Goal: Task Accomplishment & Management: Contribute content

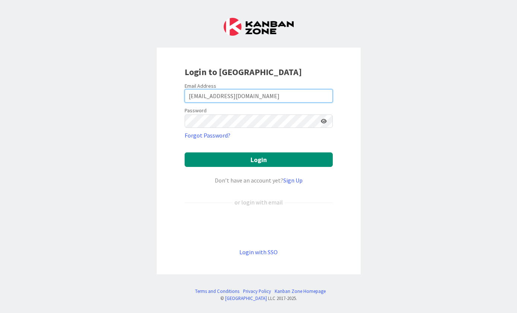
type input "[EMAIL_ADDRESS][DOMAIN_NAME]"
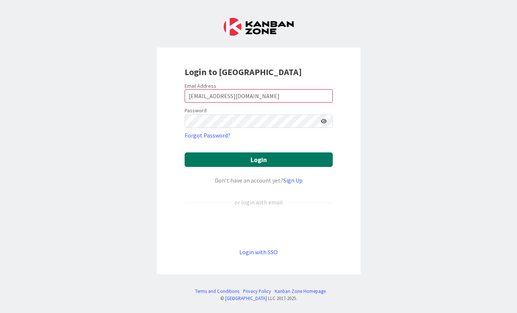
click at [299, 161] on button "Login" at bounding box center [259, 160] width 148 height 15
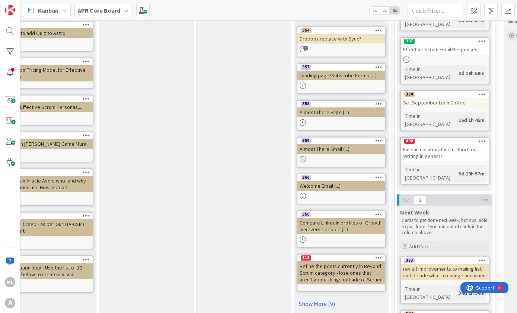
scroll to position [200, 220]
click at [355, 156] on div at bounding box center [341, 159] width 88 height 6
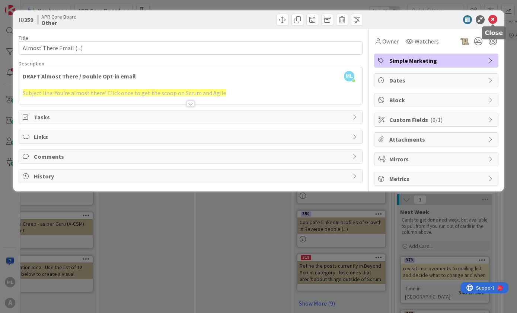
click at [494, 23] on icon at bounding box center [492, 19] width 9 height 9
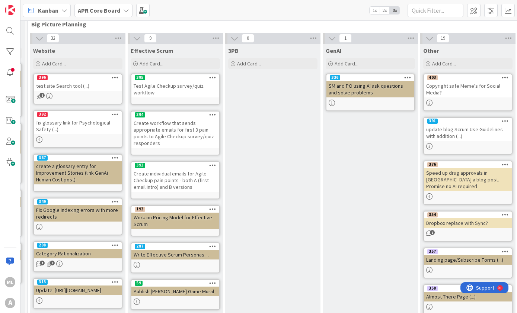
scroll to position [15, 93]
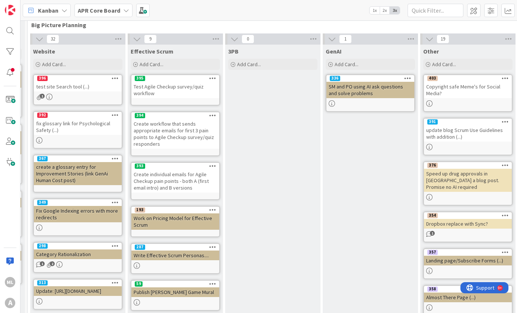
click at [233, 39] on icon at bounding box center [234, 39] width 8 height 8
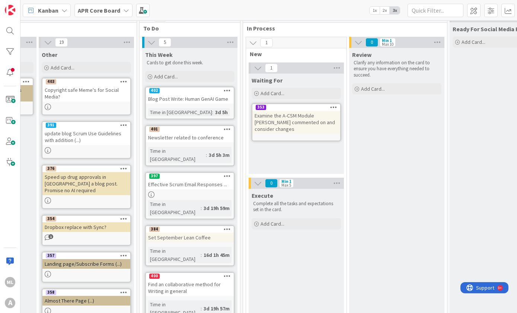
scroll to position [11, 395]
click at [283, 226] on span "Add Card..." at bounding box center [273, 224] width 24 height 7
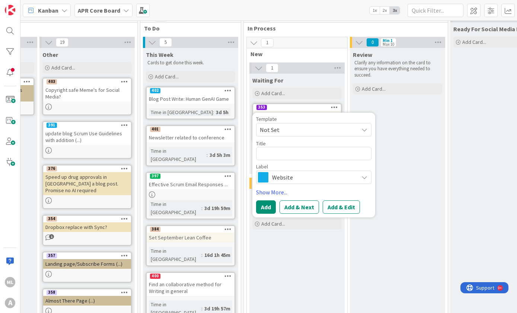
click at [428, 160] on div "Review Clarify any information on the card to ensure you have everything needed…" at bounding box center [397, 303] width 95 height 511
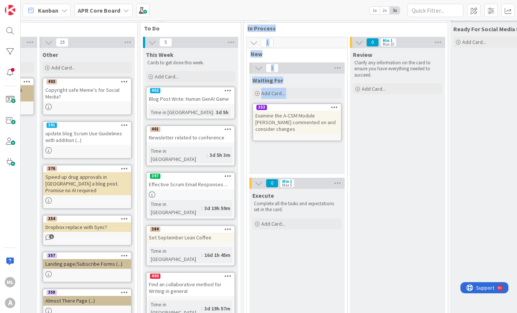
click at [190, 173] on div "397" at bounding box center [191, 176] width 88 height 7
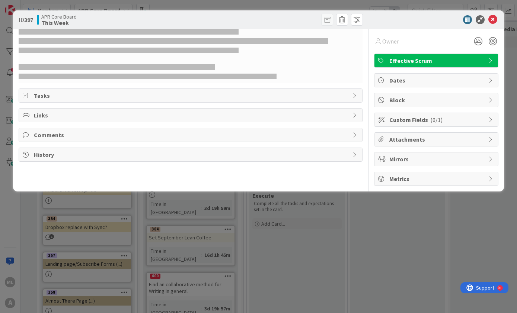
click at [336, 240] on div "ID 397 APR Core Board This Week Owner Effective Scrum Tasks Links Comments Hist…" at bounding box center [258, 156] width 517 height 313
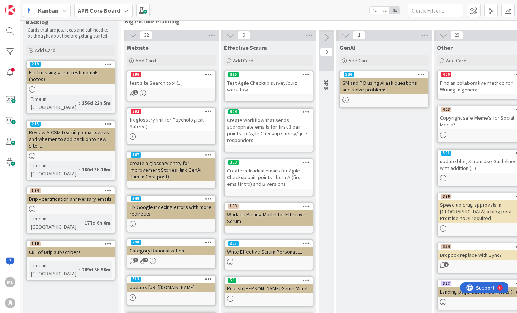
scroll to position [18, 0]
click at [192, 83] on div "test site Search tool (...)" at bounding box center [171, 83] width 88 height 10
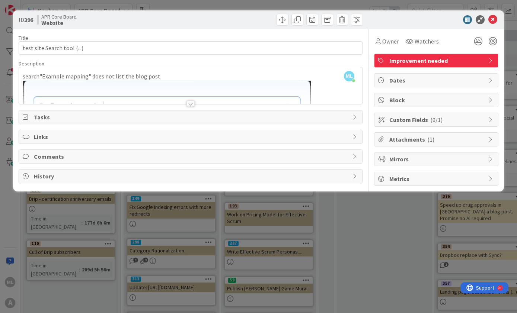
click at [322, 163] on div "Comments" at bounding box center [191, 156] width 344 height 13
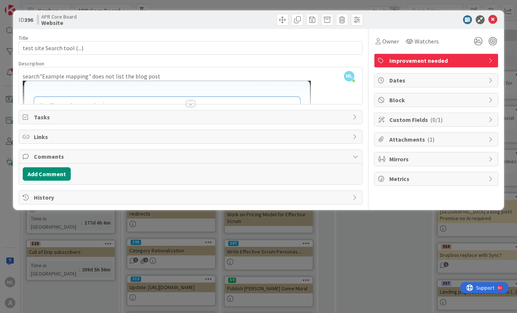
click at [254, 85] on div at bounding box center [191, 94] width 344 height 19
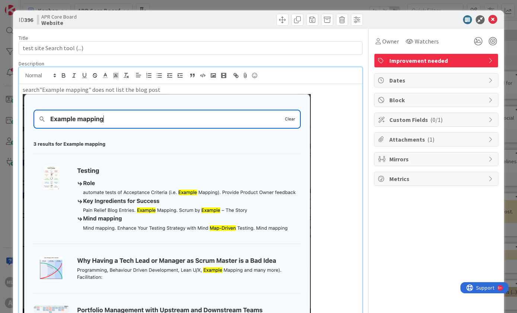
click at [496, 18] on icon at bounding box center [492, 19] width 9 height 9
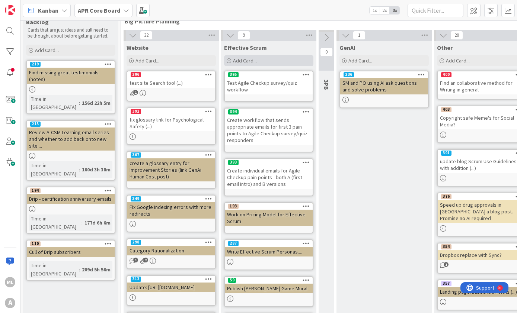
click at [242, 63] on span "Add Card..." at bounding box center [245, 60] width 24 height 7
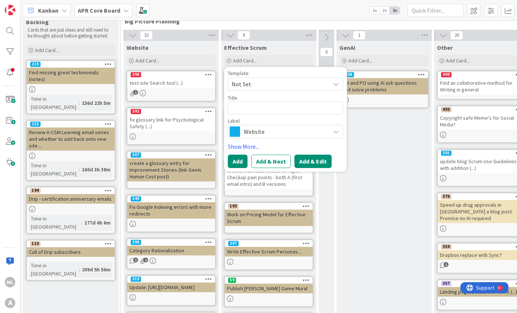
click at [317, 158] on button "Add & Edit" at bounding box center [312, 161] width 37 height 13
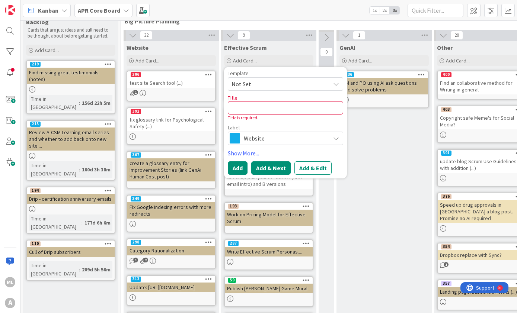
click at [280, 168] on button "Add & Next" at bounding box center [270, 168] width 39 height 13
click at [277, 108] on textarea at bounding box center [285, 107] width 115 height 13
click at [326, 135] on span "Website" at bounding box center [285, 138] width 83 height 10
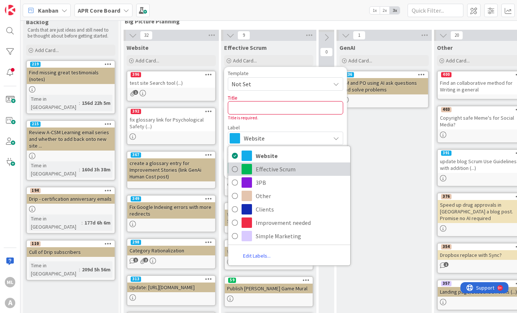
click at [303, 172] on span "Effective Scrum" at bounding box center [301, 169] width 91 height 11
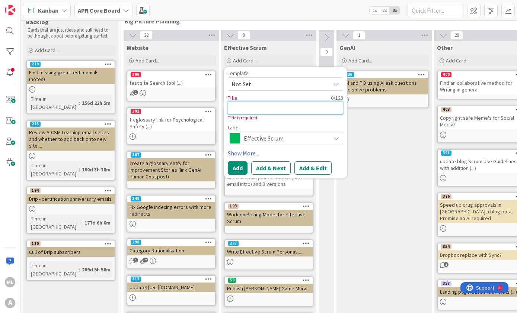
click at [302, 104] on textarea at bounding box center [285, 107] width 115 height 13
type textarea "x"
type textarea "P"
type textarea "x"
type textarea "Pl"
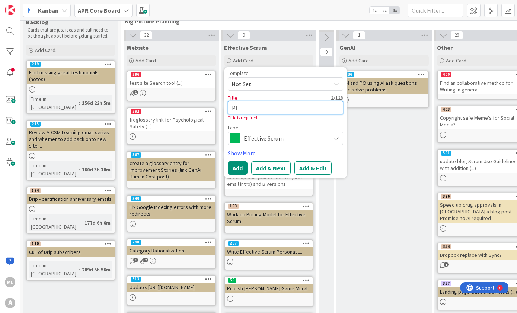
type textarea "x"
type textarea "Pla"
type textarea "x"
type textarea "Plan"
type textarea "x"
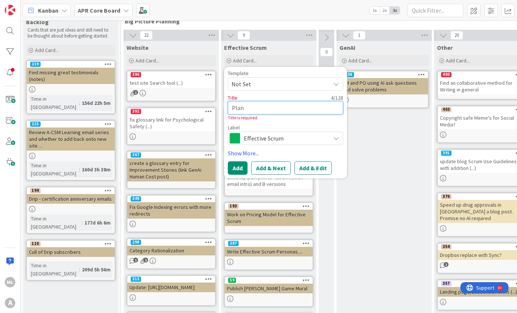
type textarea "Plan"
type textarea "x"
type textarea "Plan s"
type textarea "x"
type textarea "Plan soc"
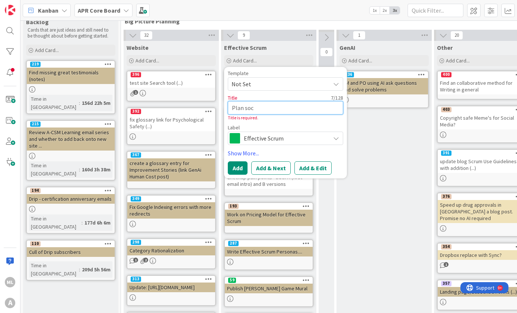
type textarea "x"
type textarea "Plan soci"
type textarea "x"
type textarea "Plan [PERSON_NAME]"
type textarea "x"
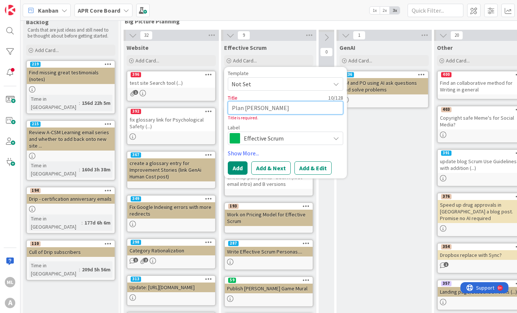
type textarea "Plan social"
type textarea "x"
type textarea "Plan social"
type textarea "x"
type textarea "Plan social m"
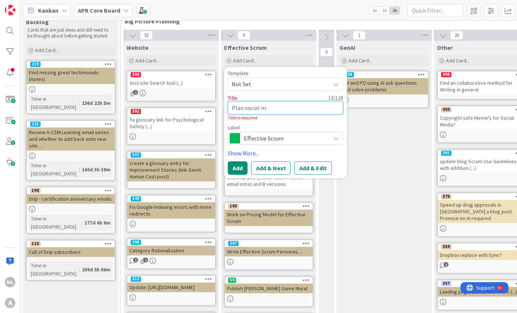
type textarea "x"
type textarea "Plan social me"
type textarea "x"
type textarea "Plan social med"
type textarea "x"
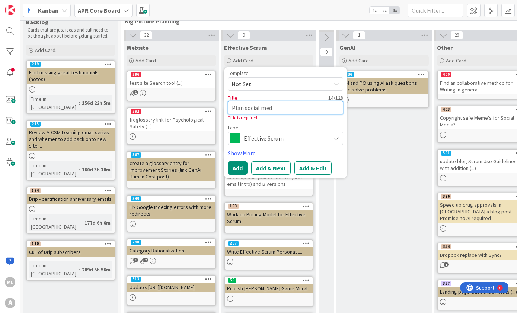
type textarea "Plan social medi"
type textarea "x"
type textarea "Plan social media"
type textarea "x"
type textarea "Plan social media"
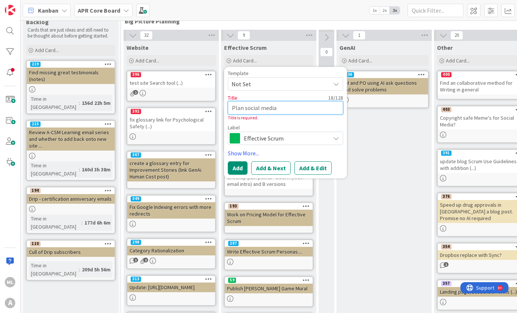
type textarea "x"
type textarea "Plan social media c"
type textarea "x"
type textarea "Plan social media ca"
type textarea "x"
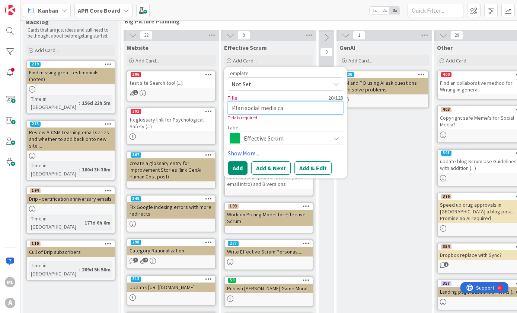
type textarea "Plan social media can"
type textarea "x"
type textarea "Plan social media ca"
type textarea "x"
type textarea "Plan social media cam"
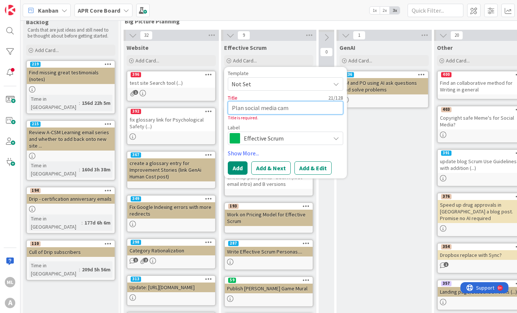
type textarea "x"
type textarea "Plan social media cama"
type textarea "x"
type textarea "Plan social media cam"
type textarea "x"
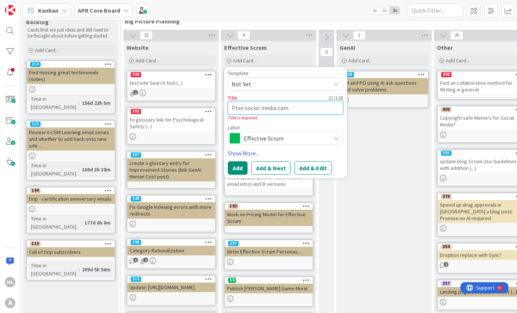
type textarea "Plan social media camp"
type textarea "x"
type textarea "Plan social media [PERSON_NAME]"
type textarea "x"
type textarea "Plan social media campai"
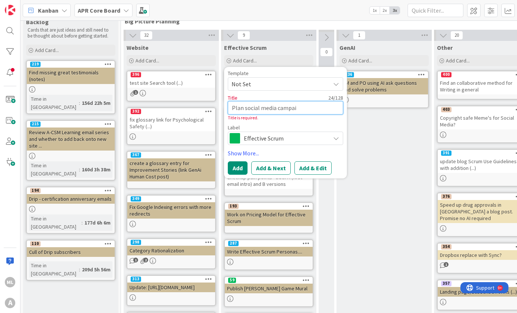
type textarea "x"
type textarea "Plan social media campain"
type textarea "x"
type textarea "Plan social media campaign"
type textarea "x"
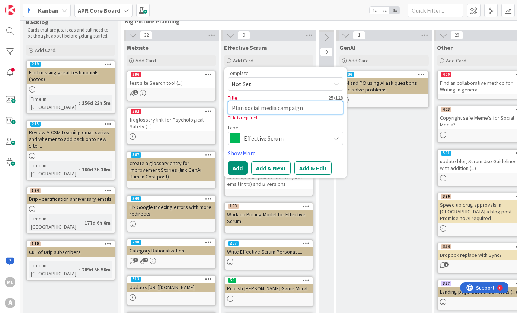
type textarea "Plan social media campaign"
type textarea "x"
type textarea "Plan social media campaign a"
type textarea "x"
type textarea "Plan social media campaign ar"
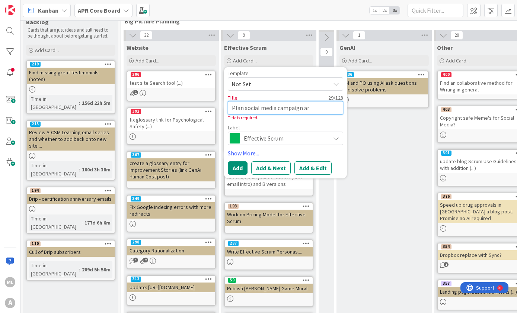
type textarea "x"
type textarea "Plan social media campaign aro"
type textarea "x"
type textarea "Plan social media campaign arou"
type textarea "x"
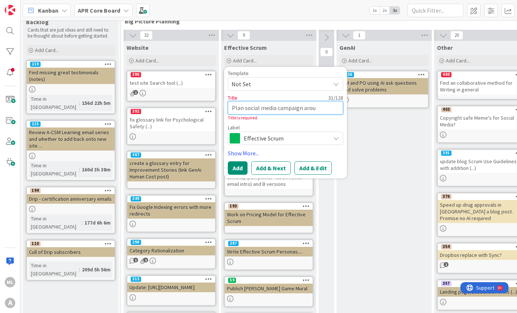
type textarea "Plan social media campaign aroun"
type textarea "x"
type textarea "Plan social media campaign around"
type textarea "x"
type textarea "Plan social media campaign around"
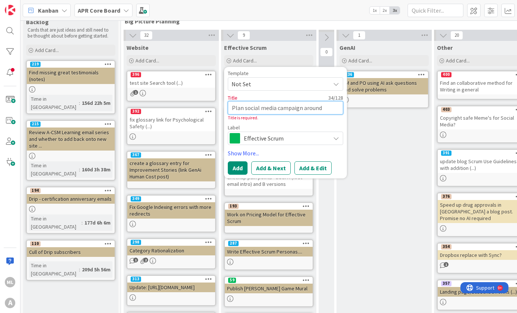
type textarea "x"
type textarea "Plan social media campaign around E"
type textarea "x"
type textarea "Plan social media campaign around Ef"
type textarea "x"
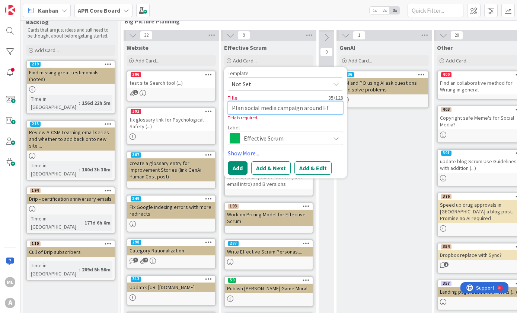
type textarea "Plan social media campaign around [GEOGRAPHIC_DATA]"
type textarea "x"
type textarea "Plan social media campaign around [GEOGRAPHIC_DATA]"
type textarea "x"
type textarea "Plan social media campaign around [GEOGRAPHIC_DATA]"
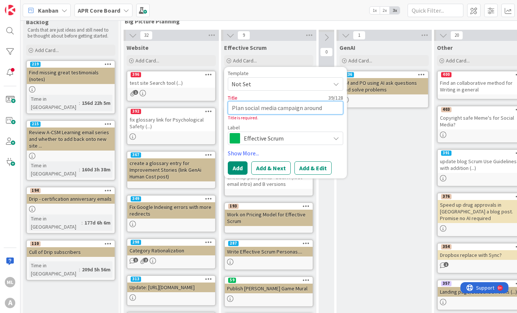
type textarea "x"
type textarea "Plan social media campaign around Effect"
type textarea "x"
type textarea "Plan social media campaign around Effecti"
type textarea "x"
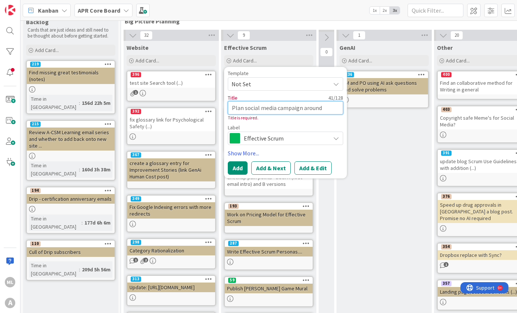
type textarea "Plan social media campaign around Effectiv"
type textarea "x"
type textarea "Plan social media campaign around Effective"
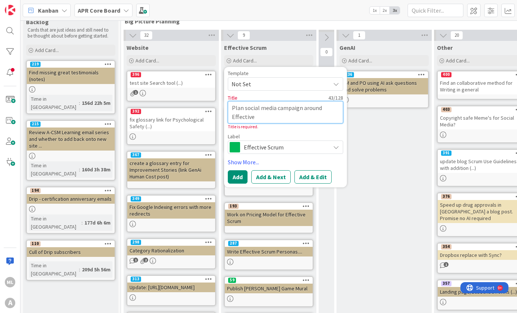
type textarea "x"
type textarea "Plan social media campaign around Effective"
type textarea "x"
type textarea "Plan social media campaign around Effective S"
type textarea "x"
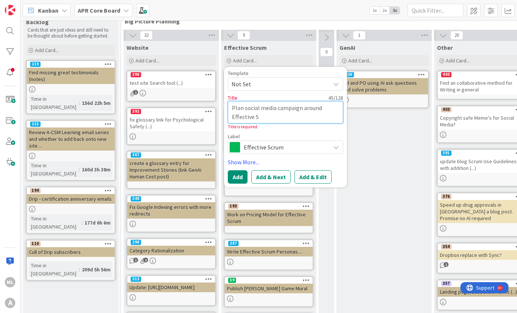
type textarea "Plan social media campaign around Effective Sc"
type textarea "x"
type textarea "Plan social media campaign around Effective Scr"
type textarea "x"
type textarea "Plan social media campaign around Effective Scru"
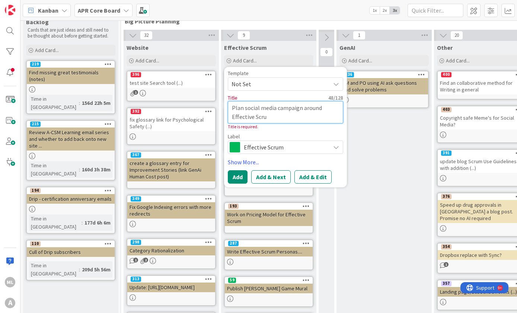
type textarea "x"
type textarea "Plan social media campaign around Effective Scrum"
type textarea "x"
type textarea "Plan social media campaign around Effective Scrum"
type textarea "x"
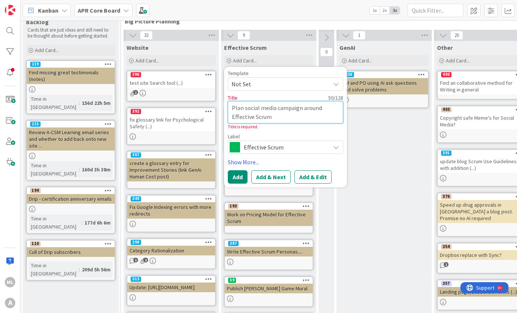
type textarea "Plan social media campaign around Effective Scrum P"
type textarea "x"
type textarea "Plan social media campaign around Effective Scrum Pr"
type textarea "x"
type textarea "Plan social media campaign around Effective Scrum Pro"
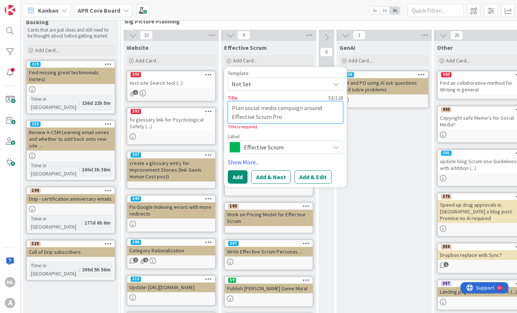
type textarea "x"
type textarea "Plan social media campaign around Effective Scrum Prob"
type textarea "x"
type textarea "Plan social media campaign around Effective Scrum Probl"
type textarea "x"
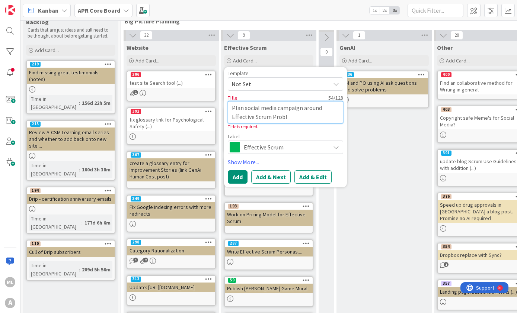
type textarea "Plan social media campaign around Effective Scrum Proble"
type textarea "x"
type textarea "Plan social media campaign around Effective Scrum Proble,"
type textarea "x"
type textarea "Plan social media campaign around Effective Scrum Proble,s"
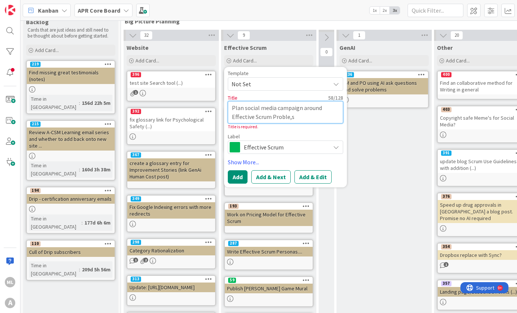
type textarea "x"
type textarea "Plan social media campaign around Effective Scrum Proble,"
type textarea "x"
type textarea "Plan social media campaign around Effective Scrum Proble"
type textarea "x"
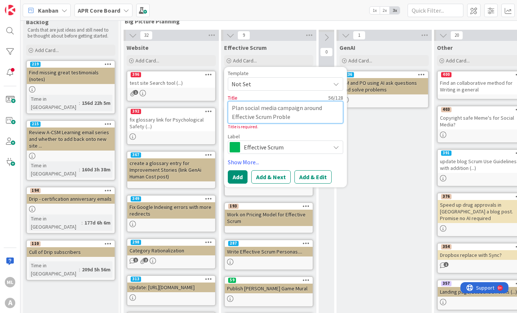
type textarea "Plan social media campaign around Effective Scrum Problem"
type textarea "x"
type textarea "Plan social media campaign around Effective Scrum Problems"
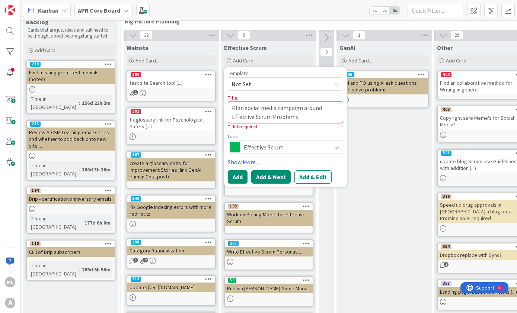
click at [274, 182] on button "Add & Next" at bounding box center [270, 176] width 39 height 13
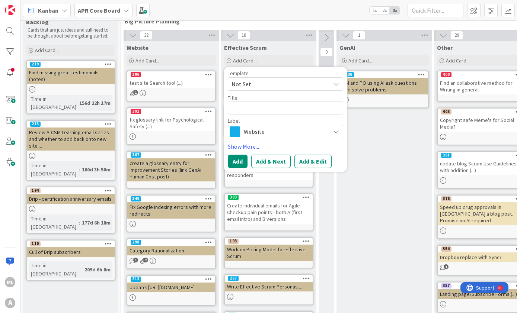
click at [380, 157] on div "GenAI Add Card... 336 SM and PO using AI ask questions and solve problems" at bounding box center [384, 266] width 95 height 451
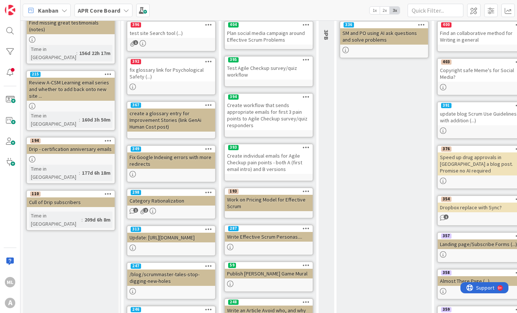
scroll to position [69, 0]
